Goal: Register for event/course

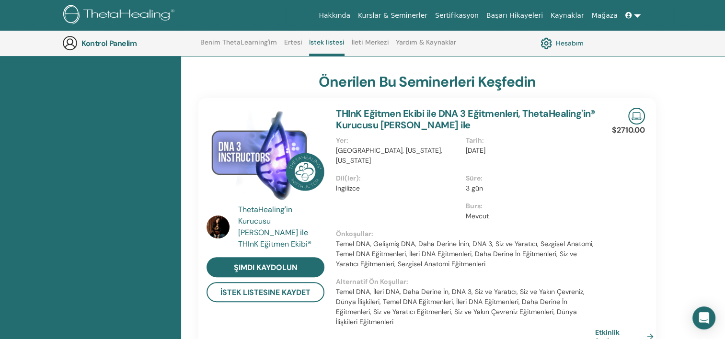
scroll to position [264, 0]
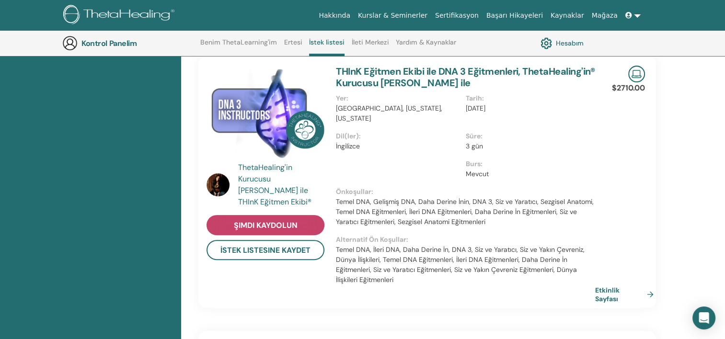
click at [256, 220] on span "Şimdi kaydolun" at bounding box center [266, 225] width 64 height 10
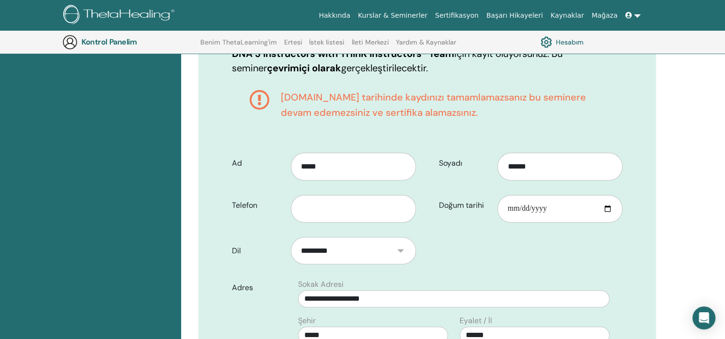
scroll to position [310, 0]
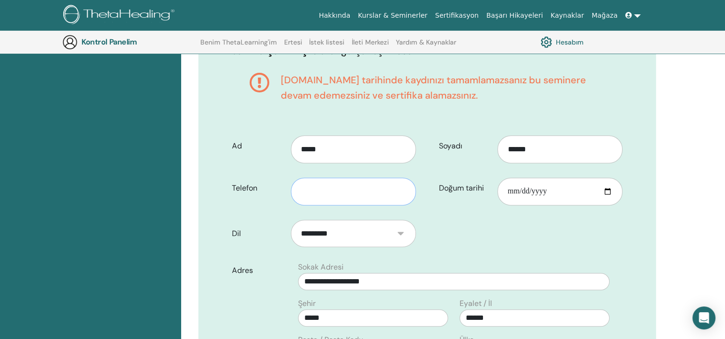
click at [326, 195] on input "text" at bounding box center [353, 192] width 125 height 28
click at [388, 186] on input "**********" at bounding box center [353, 192] width 125 height 28
click at [303, 190] on input "**********" at bounding box center [353, 192] width 125 height 28
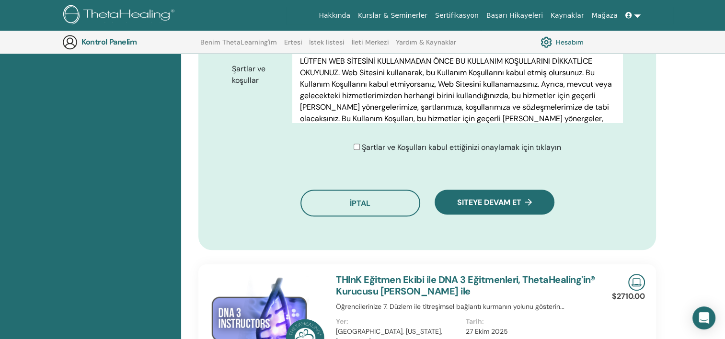
scroll to position [19, 0]
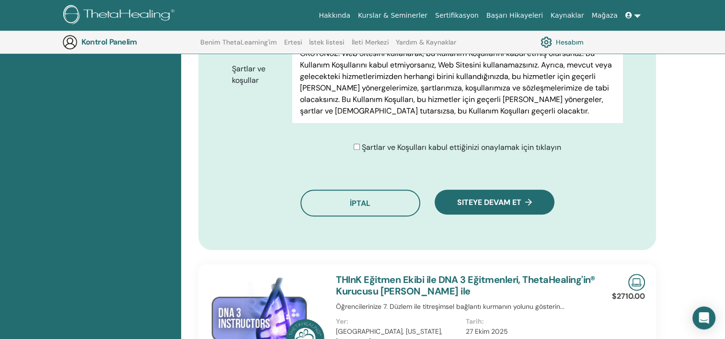
type input "**********"
click at [614, 112] on div "Kullanım Şartları LÜTFEN WEB SİTESİNİ KULLANMADAN ÖNCE BU KULLANIM KOŞULLARINI …" at bounding box center [457, 75] width 330 height 96
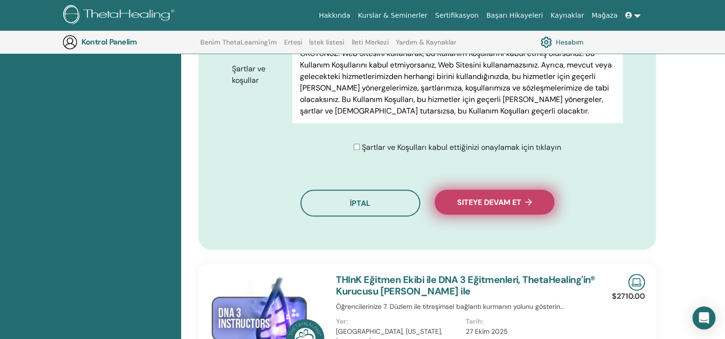
click at [501, 205] on font "Siteye devam et" at bounding box center [489, 202] width 64 height 10
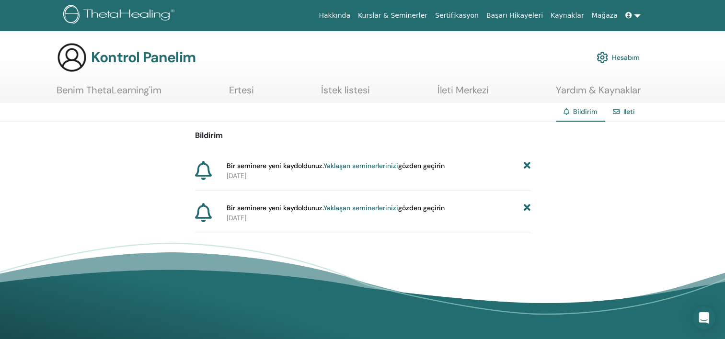
click at [525, 210] on icon at bounding box center [526, 208] width 7 height 10
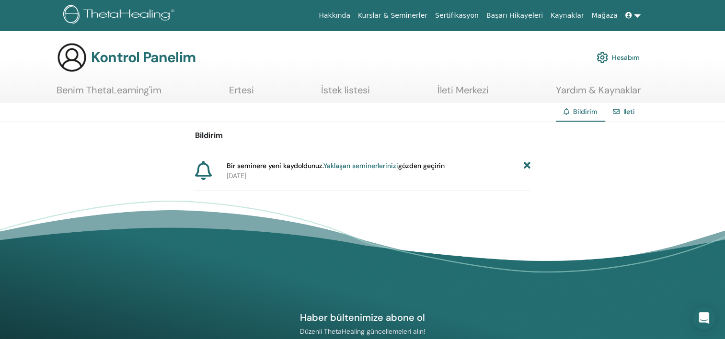
click at [526, 163] on icon at bounding box center [526, 166] width 7 height 10
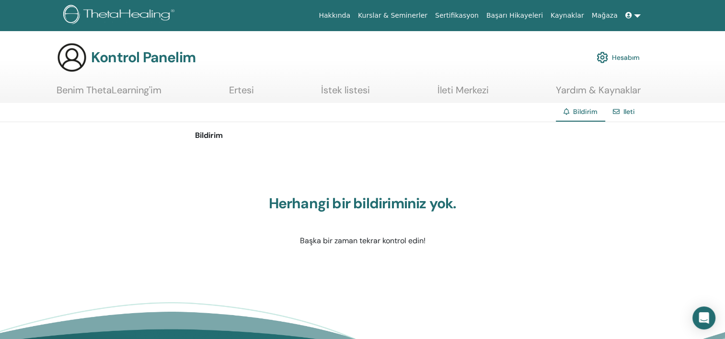
click at [637, 17] on link at bounding box center [632, 16] width 23 height 18
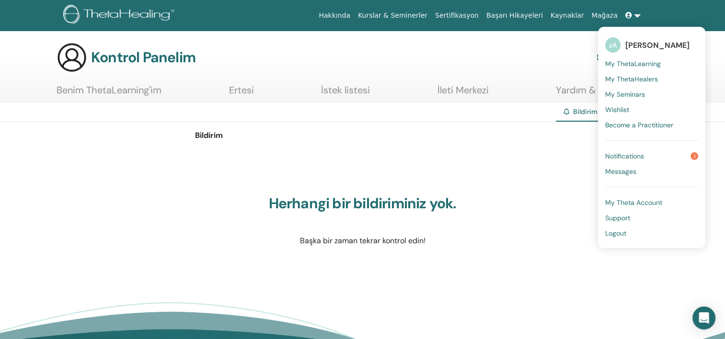
click at [632, 157] on span "Notifications" at bounding box center [624, 156] width 39 height 9
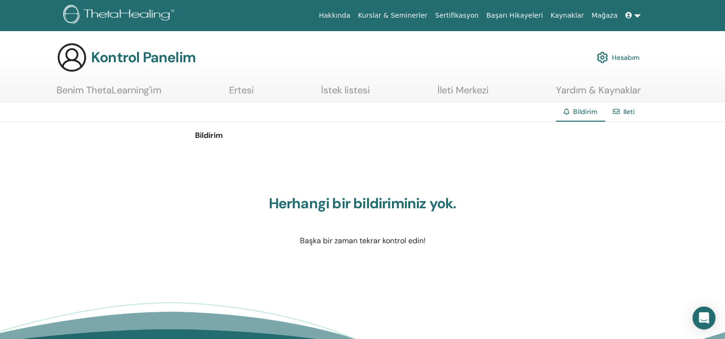
click at [430, 15] on link "Kurslar & Seminerler" at bounding box center [392, 16] width 77 height 18
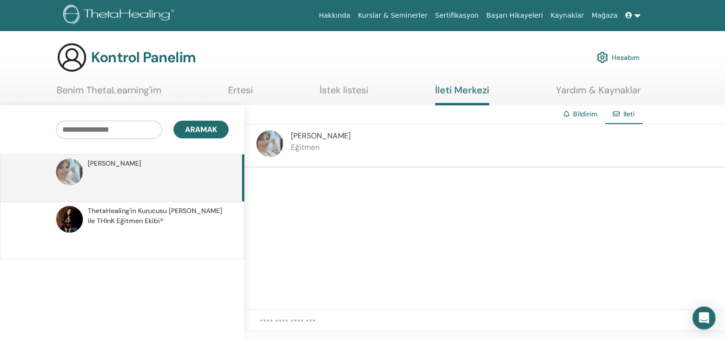
click at [96, 127] on input "text" at bounding box center [109, 130] width 106 height 18
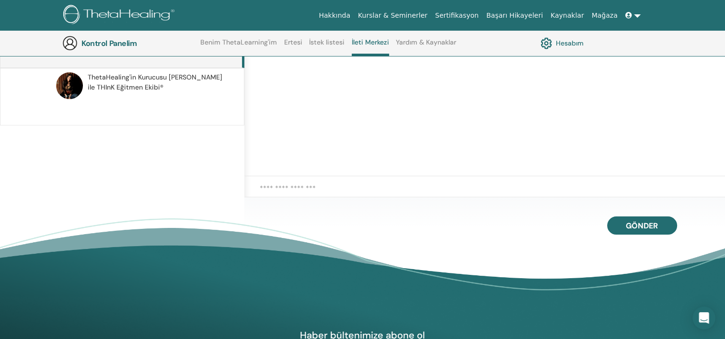
scroll to position [73, 0]
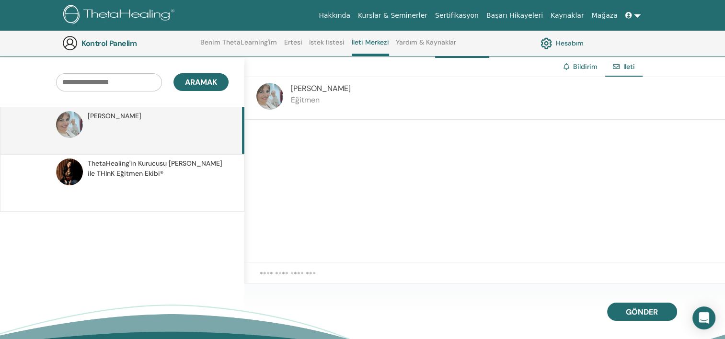
click at [311, 148] on div at bounding box center [484, 191] width 480 height 142
click at [284, 142] on div at bounding box center [484, 191] width 480 height 142
click at [286, 271] on textarea at bounding box center [492, 279] width 465 height 20
type textarea "*"
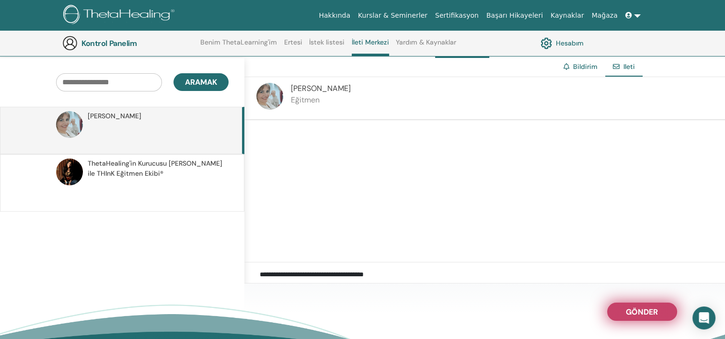
type textarea "**********"
click at [646, 312] on span "Gönder" at bounding box center [642, 310] width 32 height 7
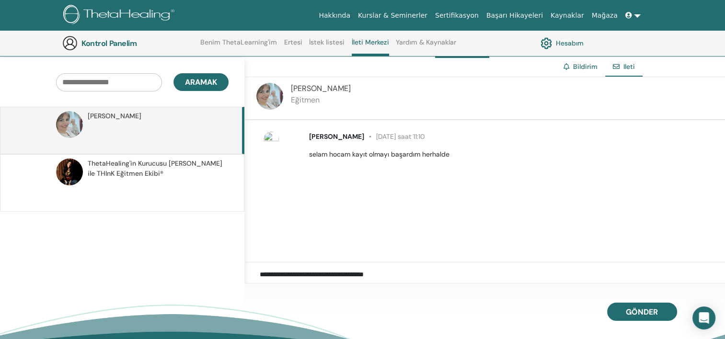
click at [571, 41] on font "Hesabım" at bounding box center [570, 43] width 28 height 9
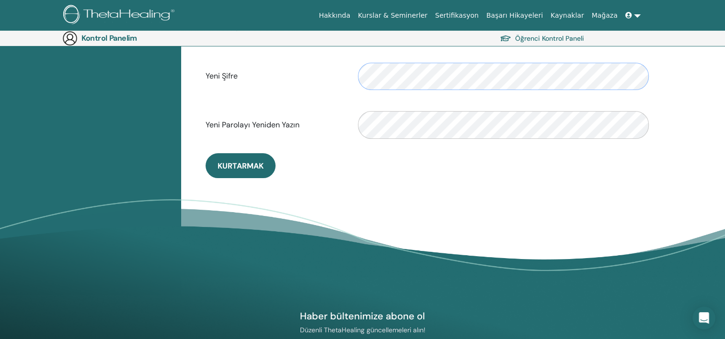
scroll to position [159, 0]
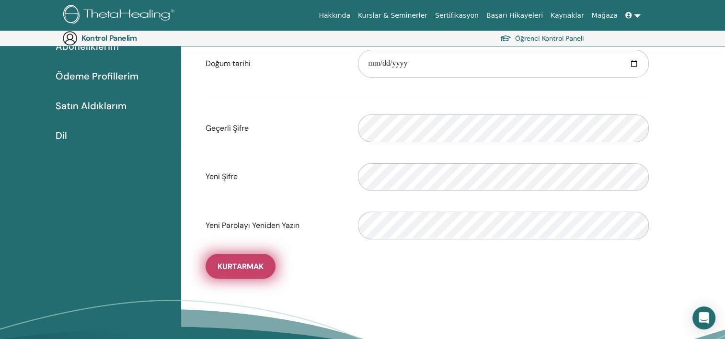
click at [240, 266] on span "Kurtarmak" at bounding box center [240, 267] width 46 height 10
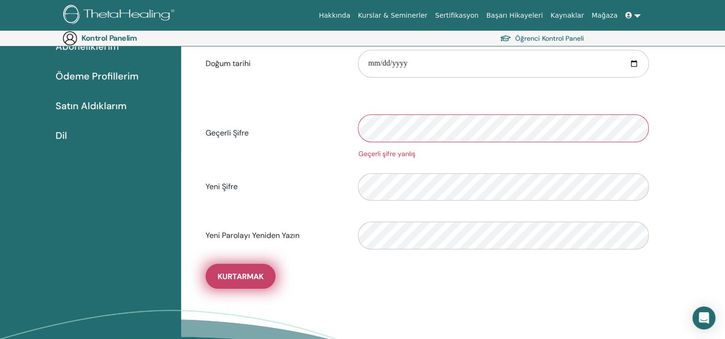
click at [235, 275] on span "Kurtarmak" at bounding box center [240, 277] width 46 height 10
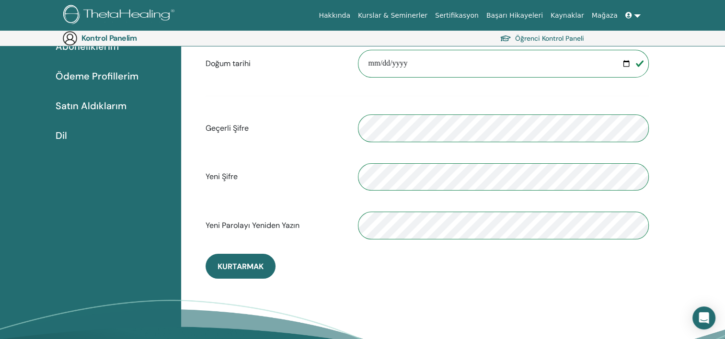
click at [548, 35] on font "Öğrenci Kontrol Paneli" at bounding box center [549, 38] width 69 height 9
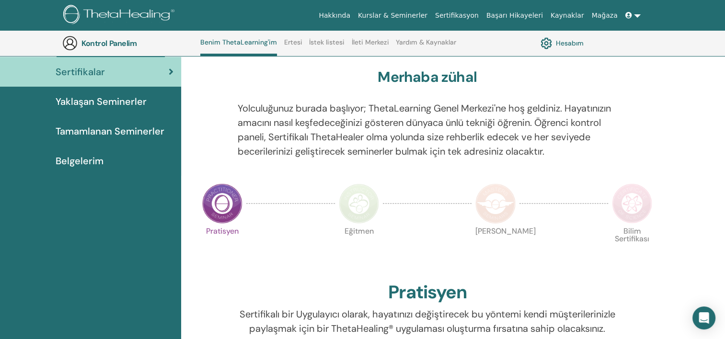
scroll to position [73, 0]
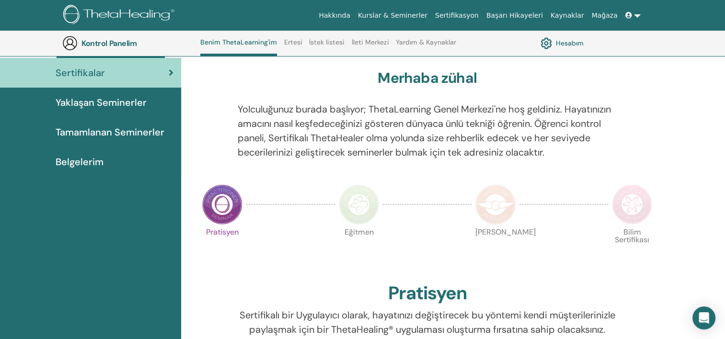
click at [126, 133] on span "Tamamlanan Seminerler" at bounding box center [110, 132] width 109 height 14
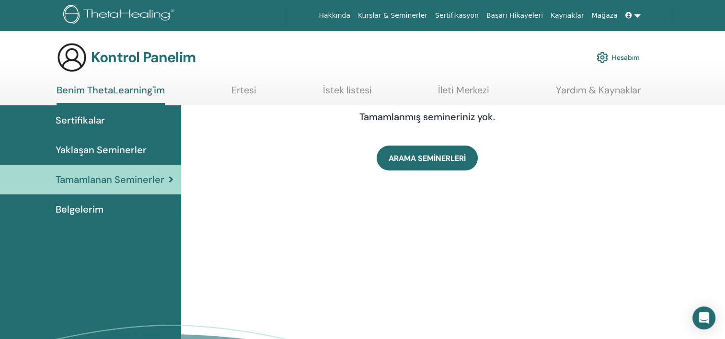
click at [80, 207] on span "Belgelerim" at bounding box center [80, 209] width 48 height 14
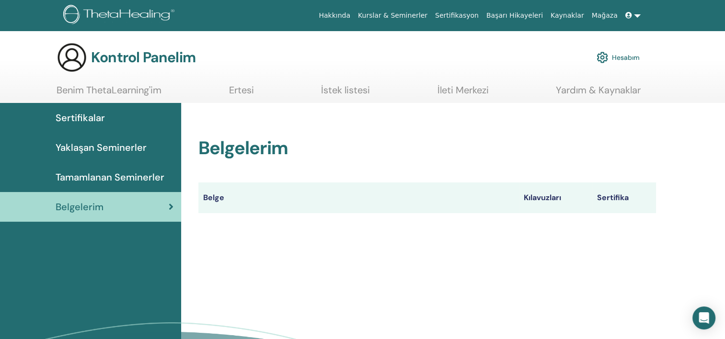
click at [84, 115] on span "Sertifikalar" at bounding box center [80, 118] width 49 height 14
